Goal: Find specific page/section: Find specific page/section

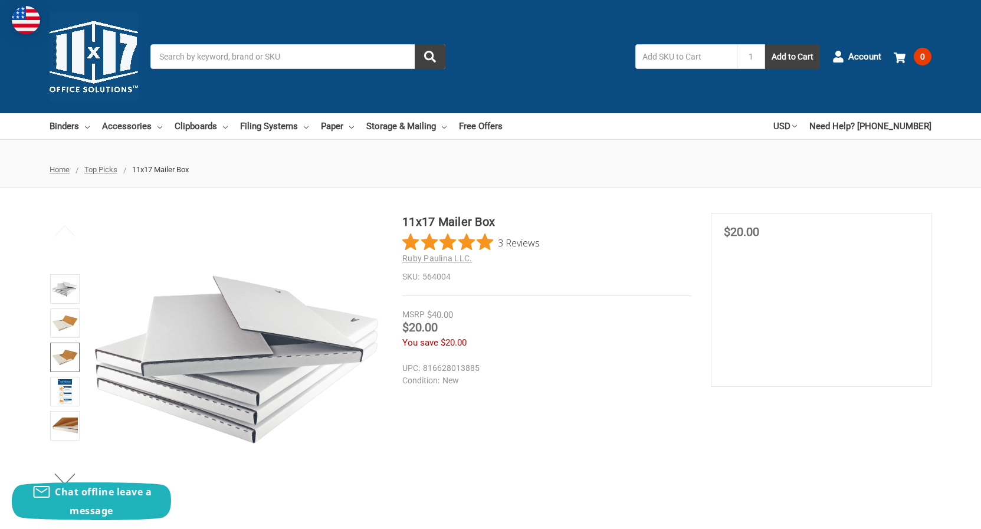
click at [57, 365] on img at bounding box center [65, 358] width 26 height 26
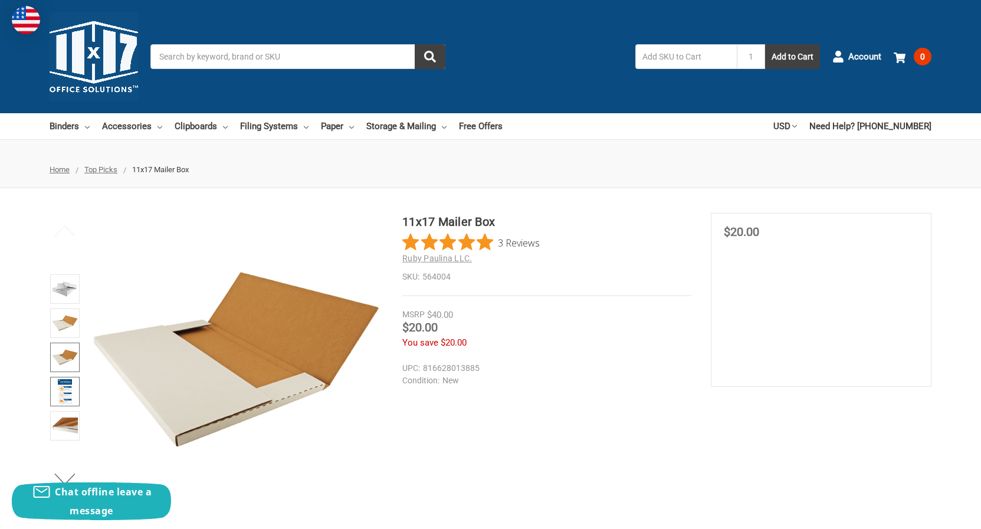
click at [68, 399] on img at bounding box center [65, 392] width 15 height 26
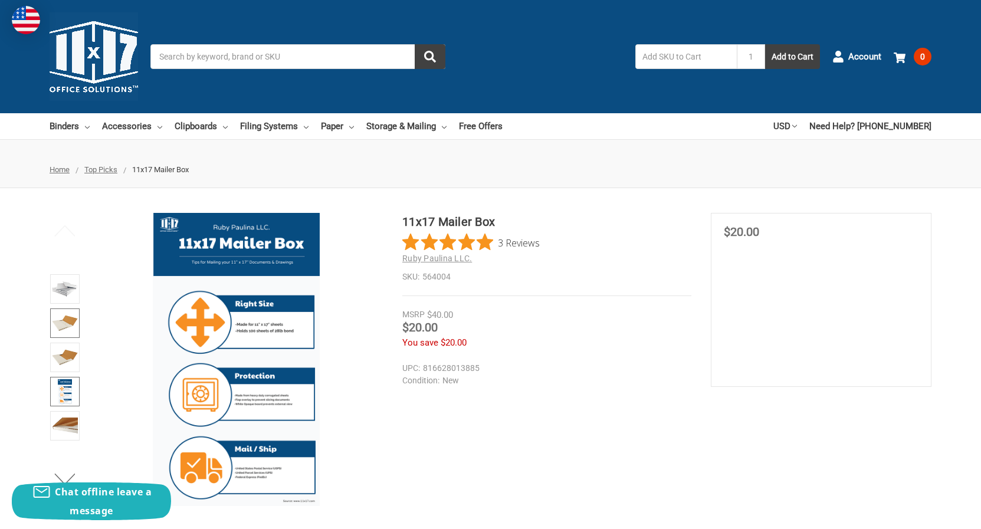
click at [76, 322] on img at bounding box center [65, 323] width 26 height 26
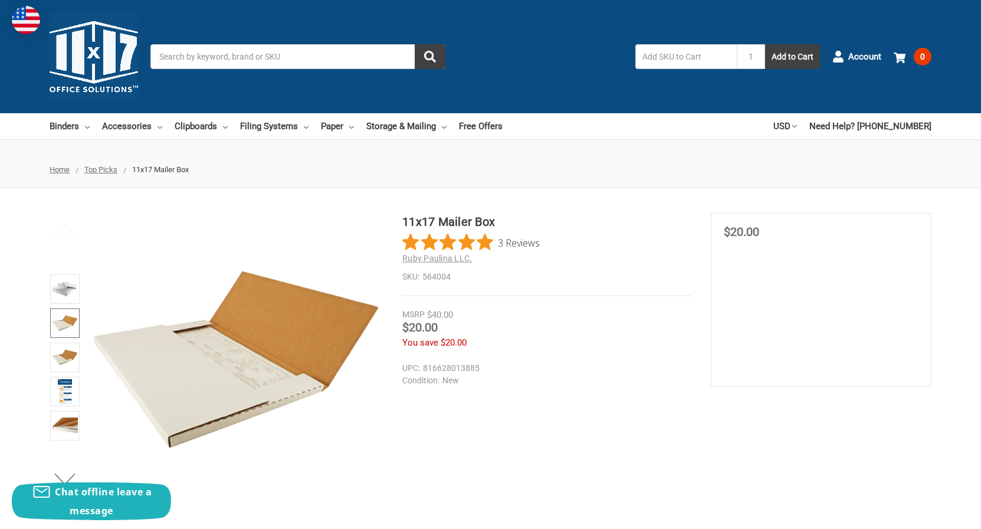
click at [723, 250] on section "MSRP $40.00 Was Price Now $20.00 You save $20.00" at bounding box center [821, 300] width 221 height 174
click at [476, 218] on h1 "11x17 Mailer Box" at bounding box center [546, 222] width 289 height 18
click at [100, 168] on span "Top Picks" at bounding box center [100, 169] width 33 height 9
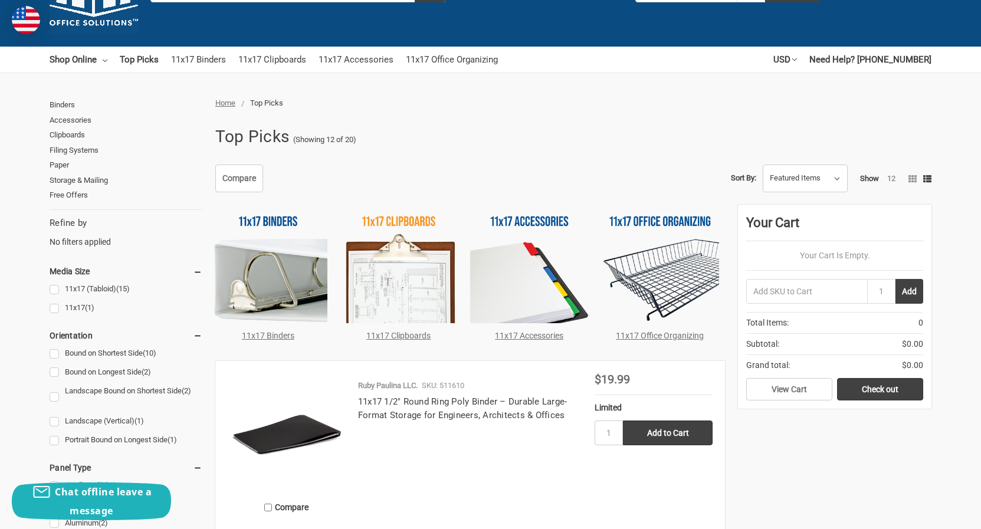
scroll to position [60, 0]
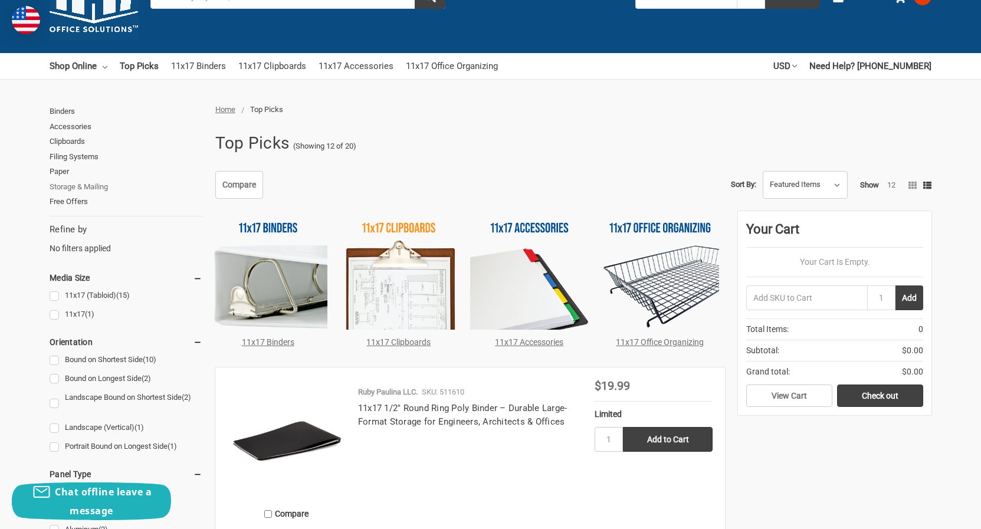
click at [63, 185] on link "Storage & Mailing" at bounding box center [126, 186] width 153 height 15
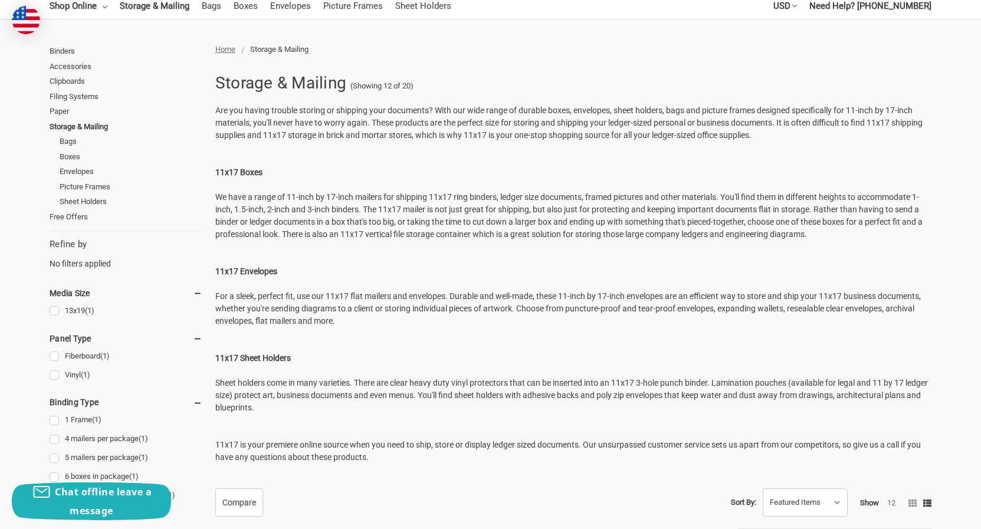
click at [238, 173] on strong "11x17 Boxes" at bounding box center [238, 172] width 47 height 9
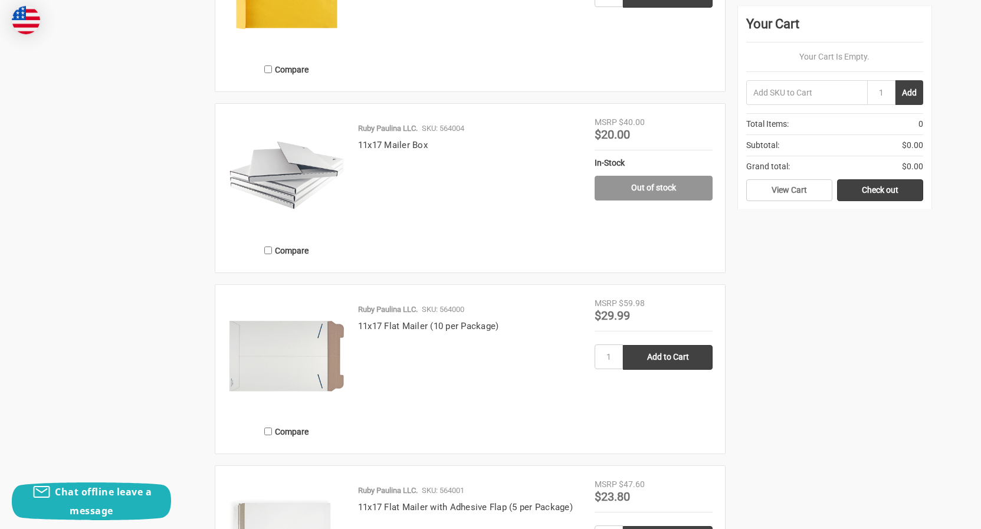
scroll to position [2046, 0]
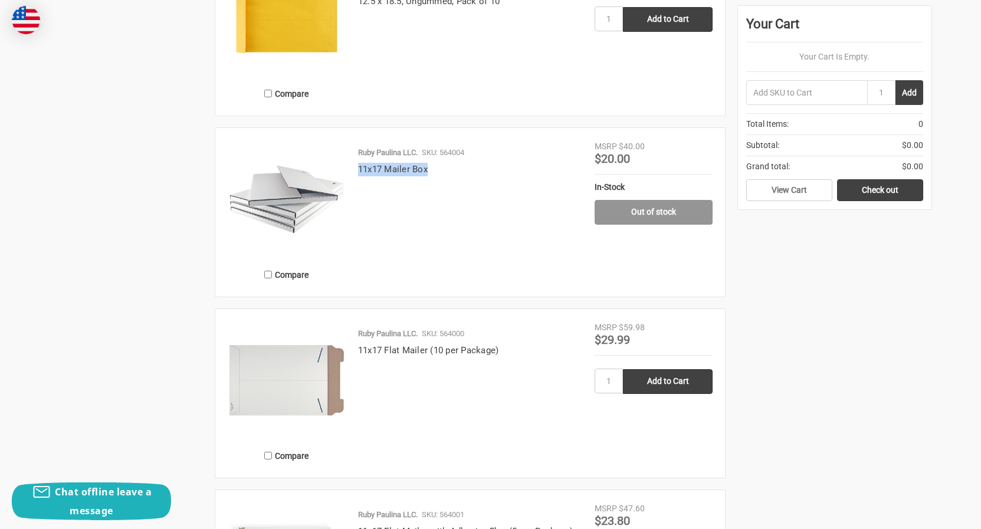
drag, startPoint x: 358, startPoint y: 165, endPoint x: 429, endPoint y: 173, distance: 71.9
click at [429, 173] on div "Ruby Paulina LLC. SKU: 564004 11x17 Mailer Box" at bounding box center [470, 215] width 249 height 137
